Goal: Transaction & Acquisition: Purchase product/service

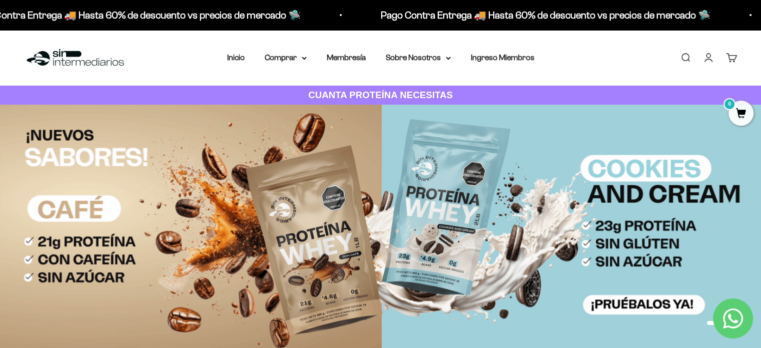
click at [706, 58] on link "Iniciar sesión" at bounding box center [708, 57] width 11 height 11
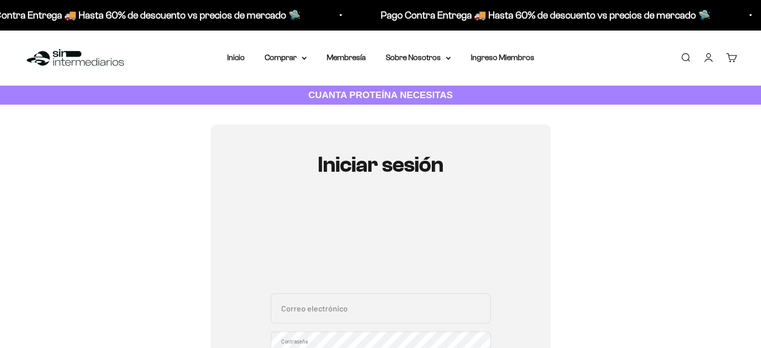
scroll to position [150, 0]
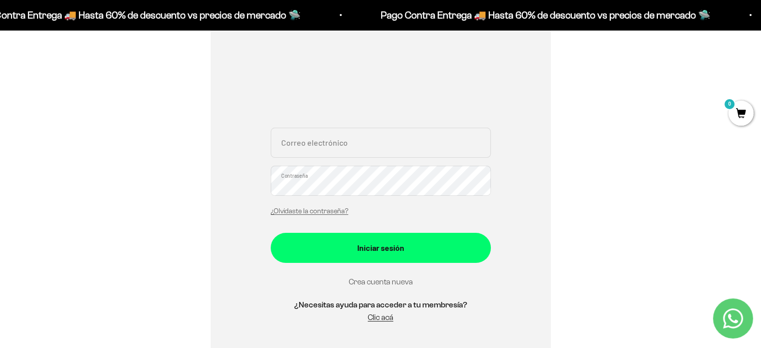
click at [392, 278] on link "Crea cuenta nueva" at bounding box center [381, 281] width 64 height 9
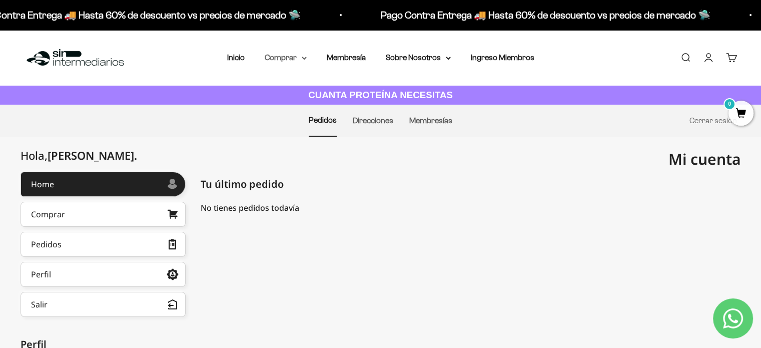
click at [302, 56] on summary "Comprar" at bounding box center [286, 57] width 42 height 13
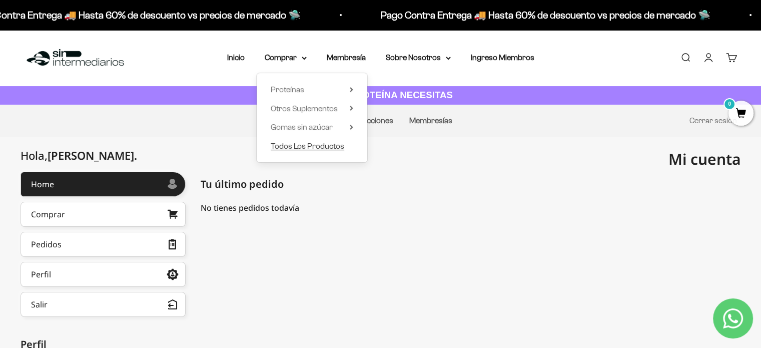
click at [305, 146] on span "Todos Los Productos" at bounding box center [308, 146] width 74 height 9
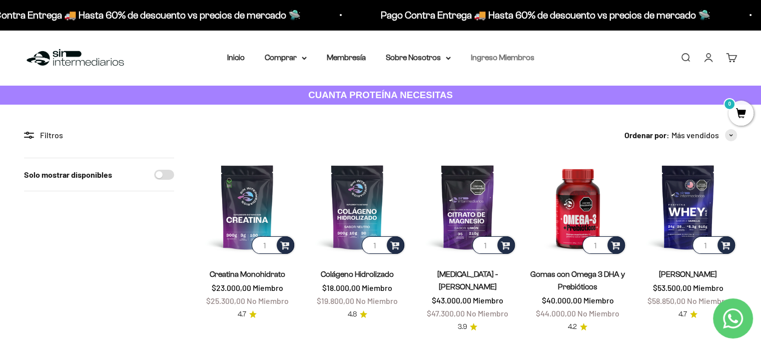
click at [502, 56] on link "Ingreso Miembros" at bounding box center [503, 57] width 64 height 9
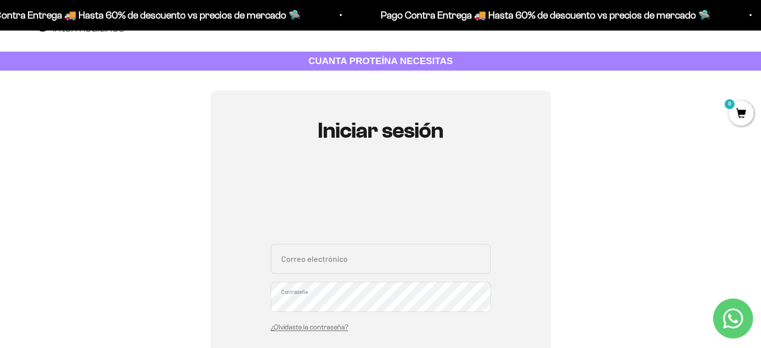
scroll to position [150, 0]
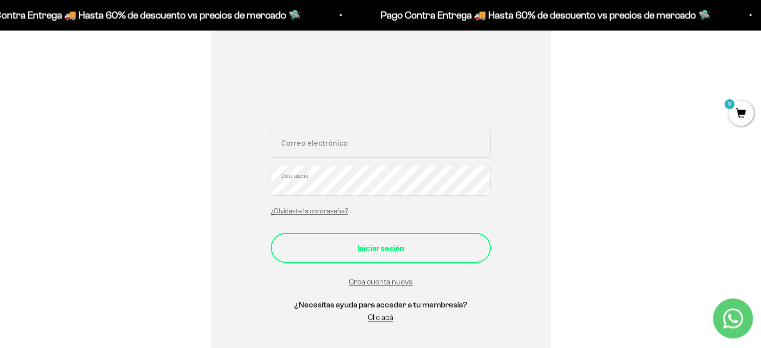
type input "paulinamaquilla@gmail.com"
click at [373, 244] on div "Iniciar sesión" at bounding box center [381, 247] width 180 height 13
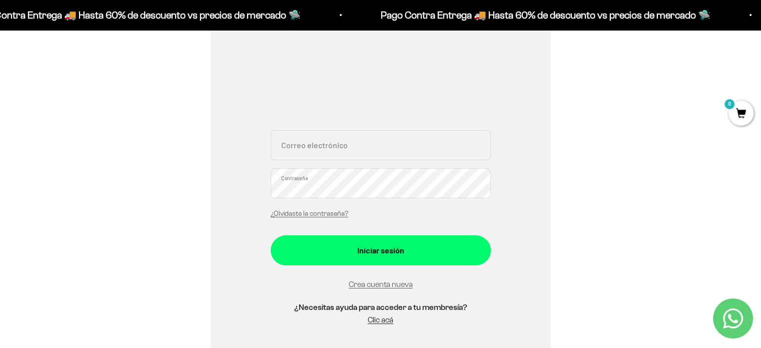
scroll to position [150, 0]
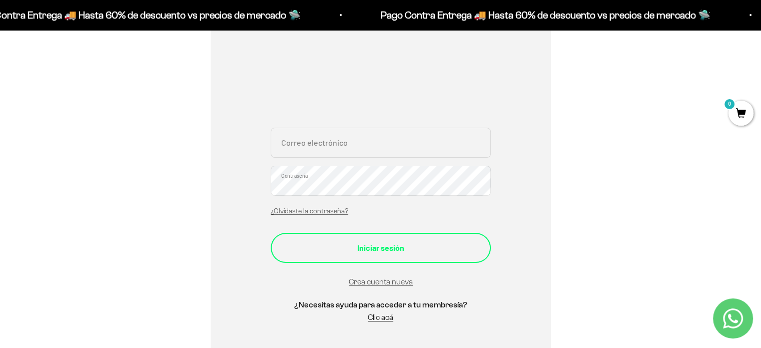
type input "[EMAIL_ADDRESS][DOMAIN_NAME]"
click at [375, 241] on div "Iniciar sesión" at bounding box center [381, 247] width 180 height 13
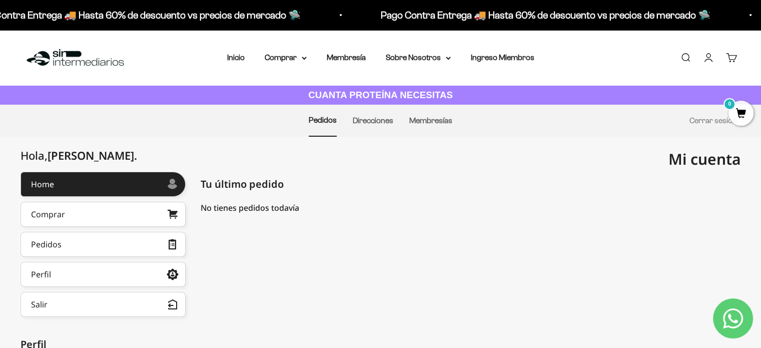
click at [708, 58] on link "Cuenta" at bounding box center [708, 57] width 11 height 11
click at [348, 54] on link "Membresía" at bounding box center [346, 57] width 39 height 9
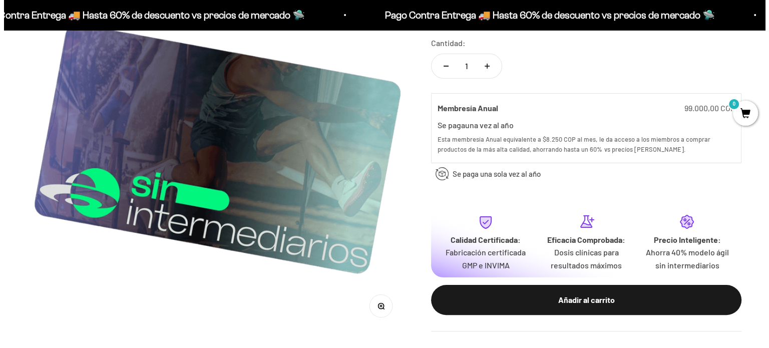
scroll to position [200, 0]
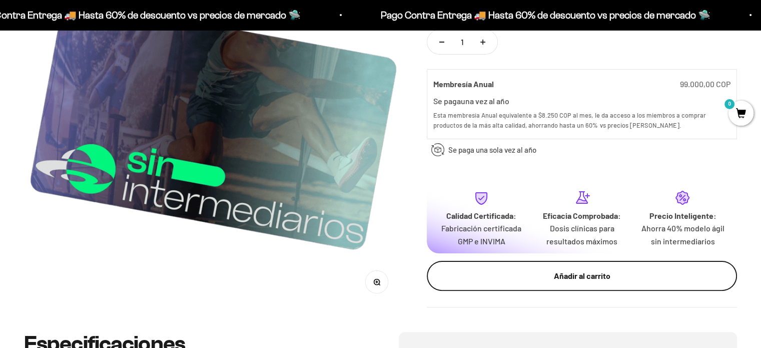
click at [590, 277] on div "Añadir al carrito" at bounding box center [582, 276] width 270 height 13
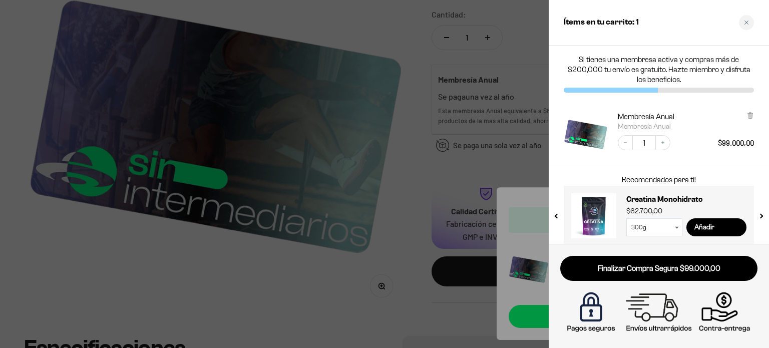
click at [678, 226] on select "300g 100g" at bounding box center [654, 227] width 56 height 18
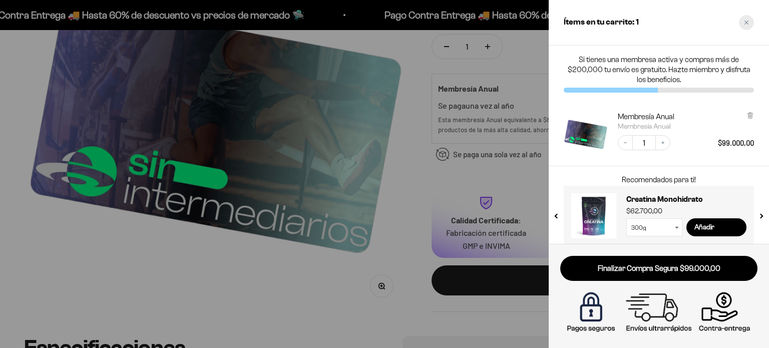
click at [744, 23] on icon "Close cart" at bounding box center [746, 22] width 5 height 5
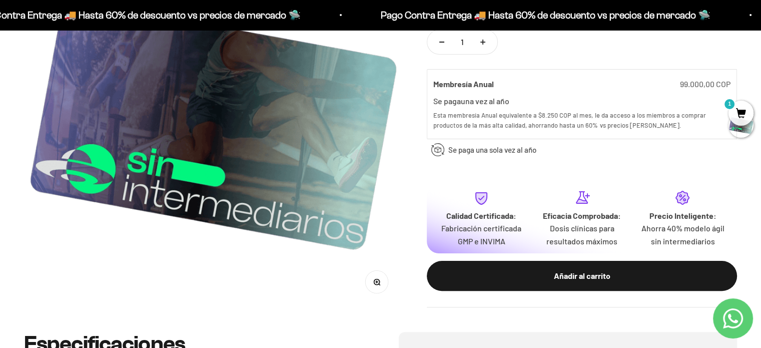
click at [738, 322] on icon "Contact us on WhatsApp" at bounding box center [733, 318] width 20 height 20
click at [742, 115] on span "1" at bounding box center [741, 113] width 25 height 25
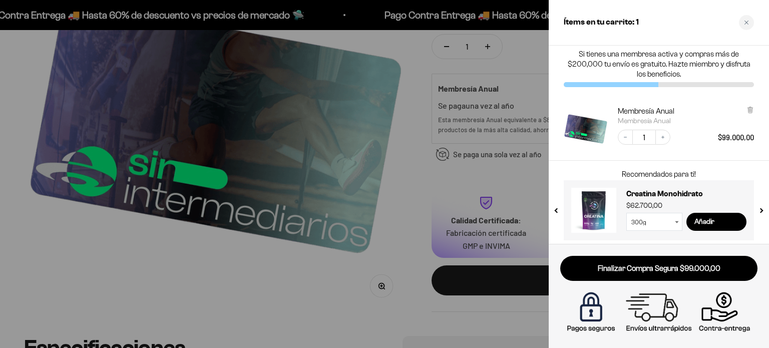
scroll to position [9, 0]
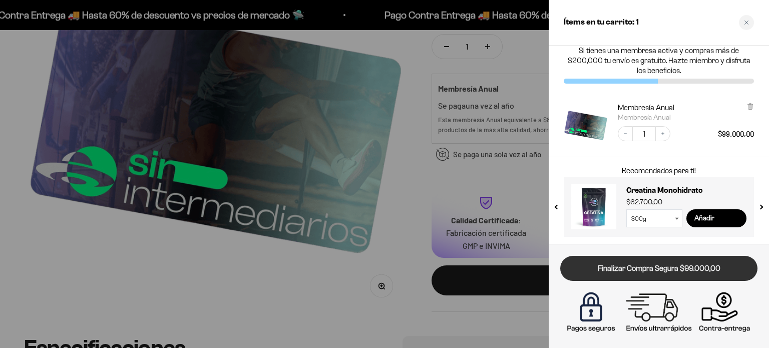
click at [684, 272] on link "Finalizar Compra Segura $99.000,00" at bounding box center [658, 269] width 197 height 26
